Goal: Check status: Check status

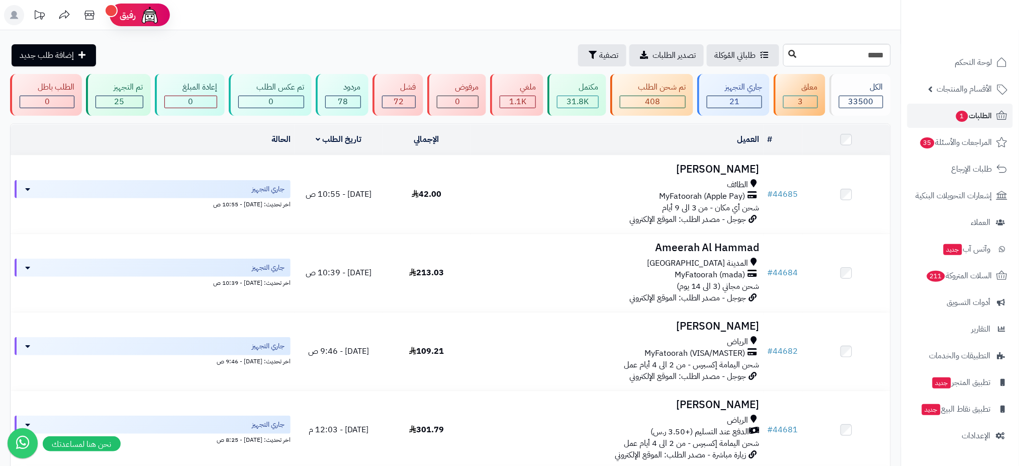
type input "*****"
click at [785, 54] on button at bounding box center [792, 54] width 15 height 19
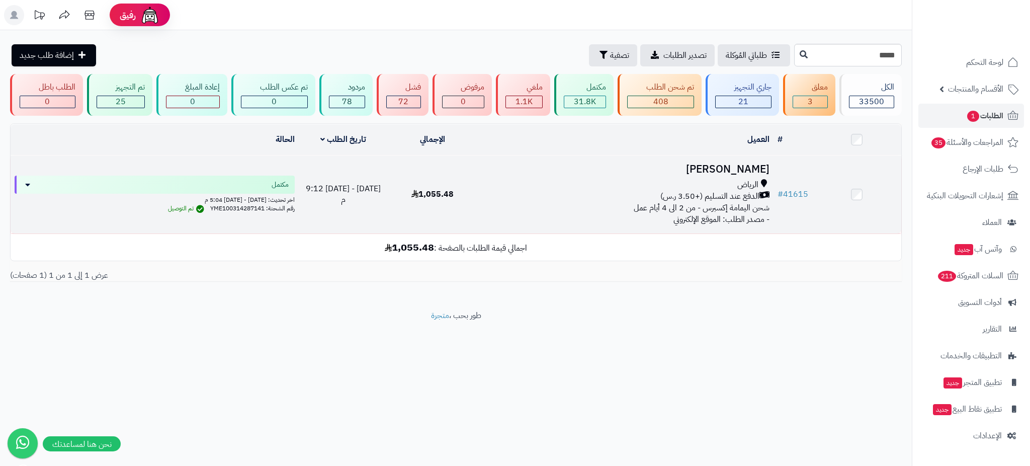
click at [712, 164] on h3 "Rana Alhamdan" at bounding box center [625, 169] width 289 height 12
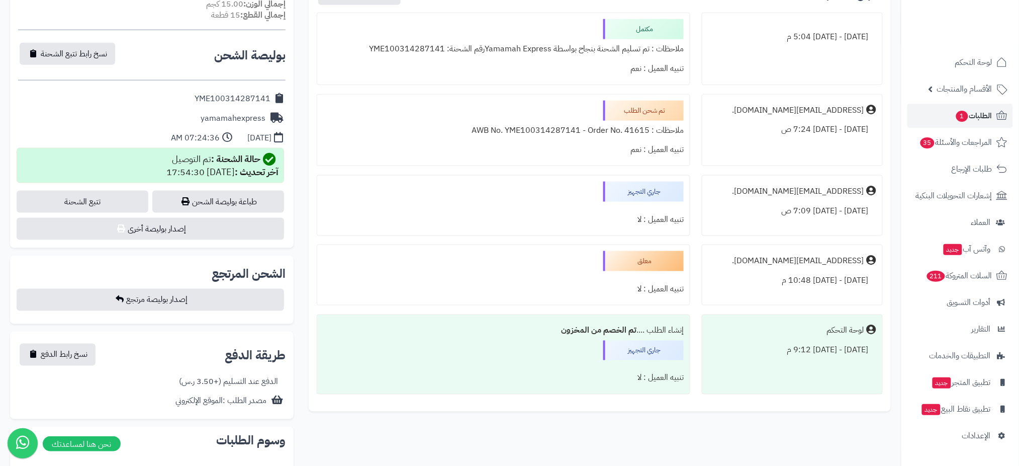
scroll to position [401, 0]
